Goal: Book appointment/travel/reservation

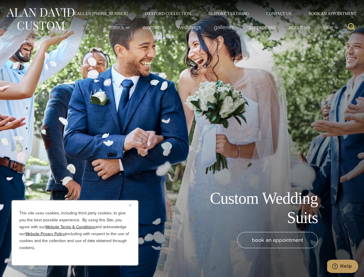
click at [182, 138] on div "Custom Wedding Suits book an appointment" at bounding box center [182, 138] width 364 height 277
click at [132, 205] on button "Close" at bounding box center [132, 205] width 7 height 7
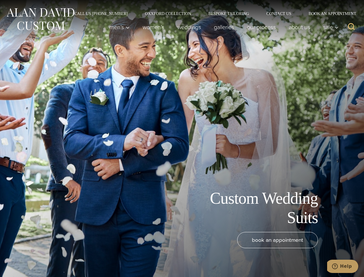
click at [75, 258] on div "book an appointment" at bounding box center [173, 251] width 335 height 39
click at [352, 27] on icon "Search" at bounding box center [352, 26] width 8 height 8
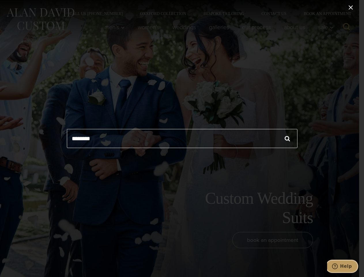
click at [338, 266] on icon "Help" at bounding box center [335, 266] width 6 height 6
